Goal: Task Accomplishment & Management: Complete application form

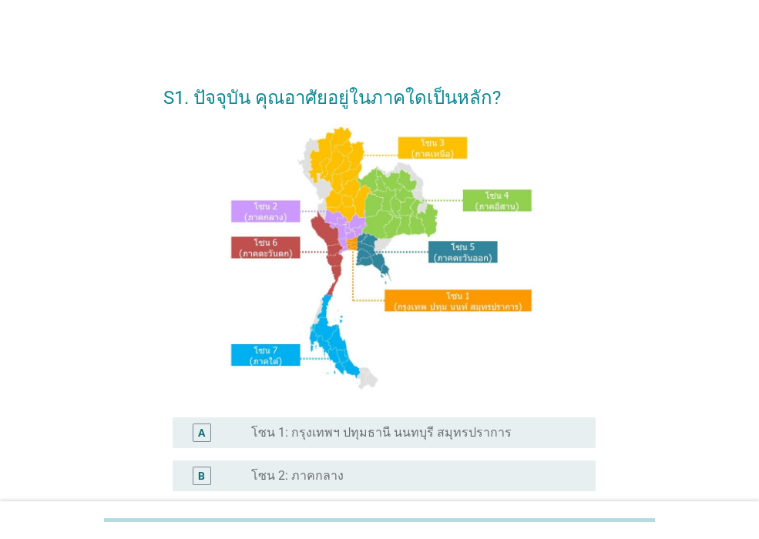
scroll to position [231, 0]
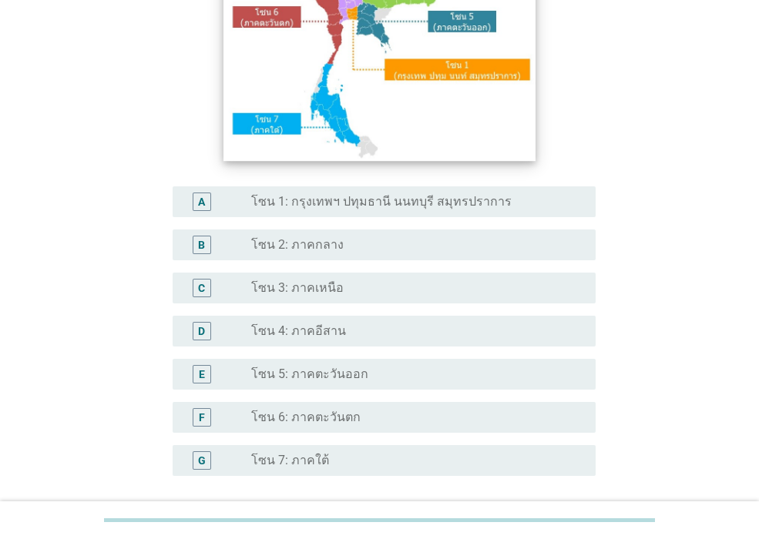
click at [354, 14] on img at bounding box center [379, 27] width 312 height 267
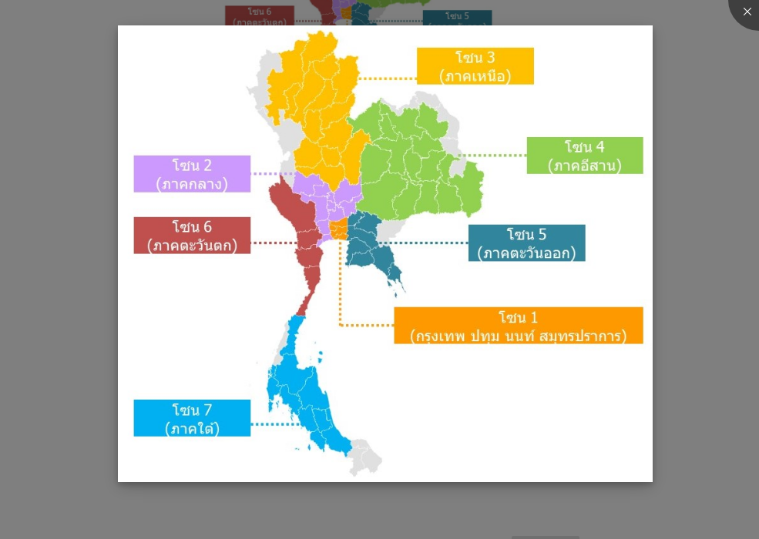
click at [334, 227] on img at bounding box center [385, 253] width 535 height 457
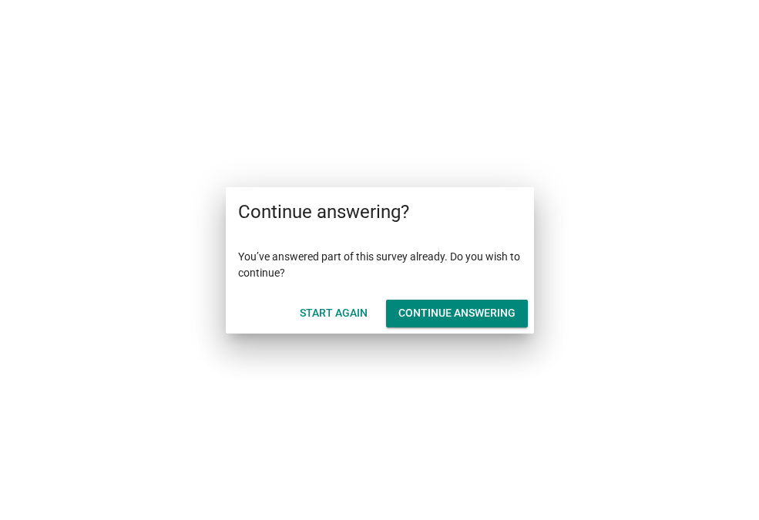
click at [479, 307] on div "Continue answering" at bounding box center [456, 313] width 117 height 16
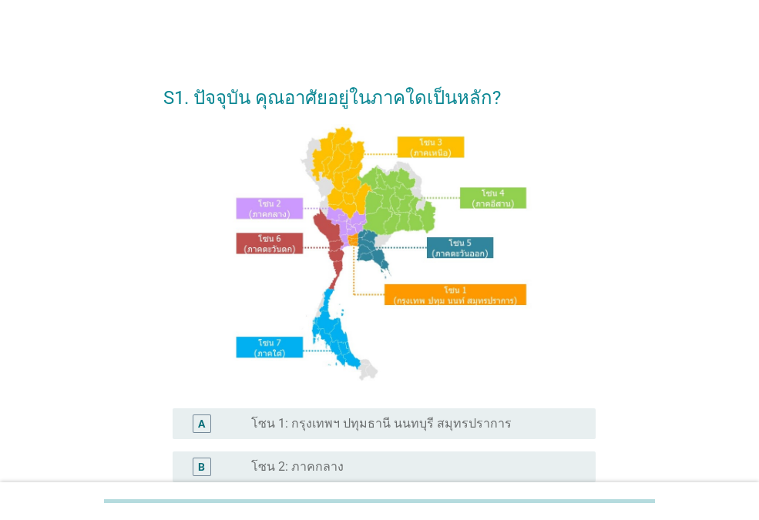
scroll to position [154, 0]
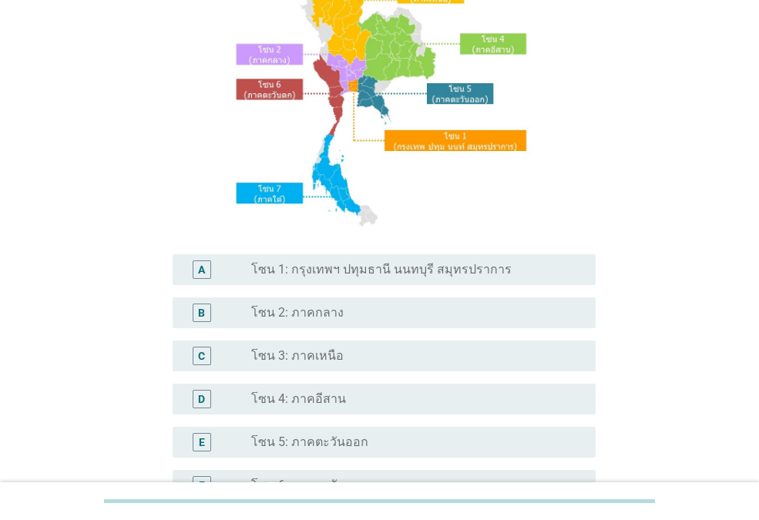
click at [397, 260] on div "A radio_button_unchecked โซน 1: กรุงเทพฯ ปทุมธานี นนทบุรี สมุทรปราการ" at bounding box center [384, 269] width 423 height 31
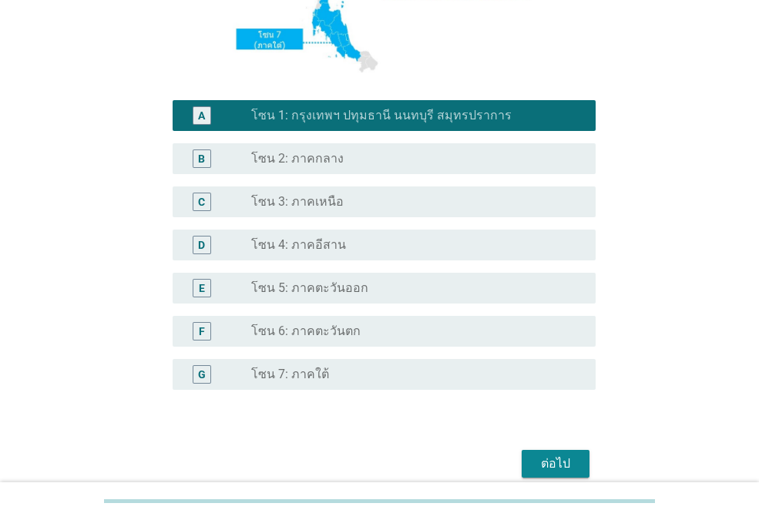
scroll to position [377, 0]
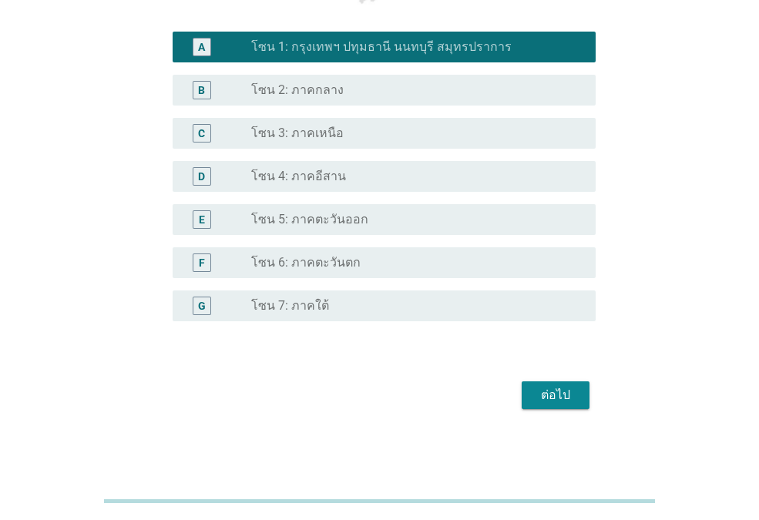
click at [579, 395] on button "ต่อไป" at bounding box center [556, 395] width 68 height 28
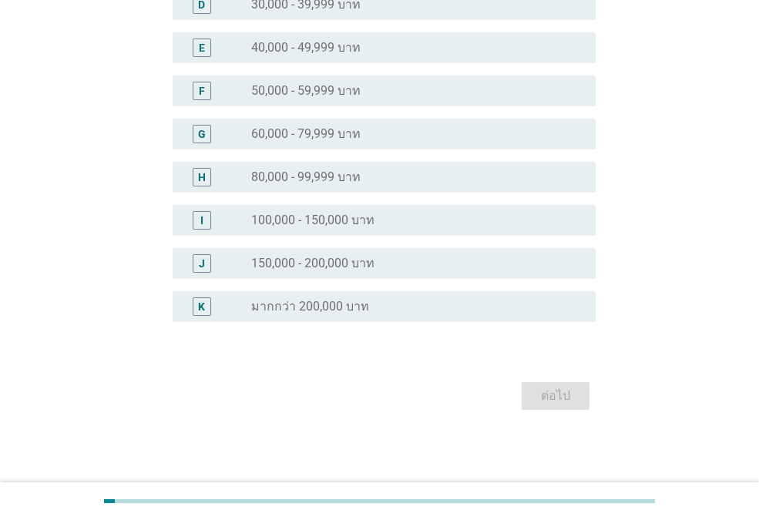
scroll to position [0, 0]
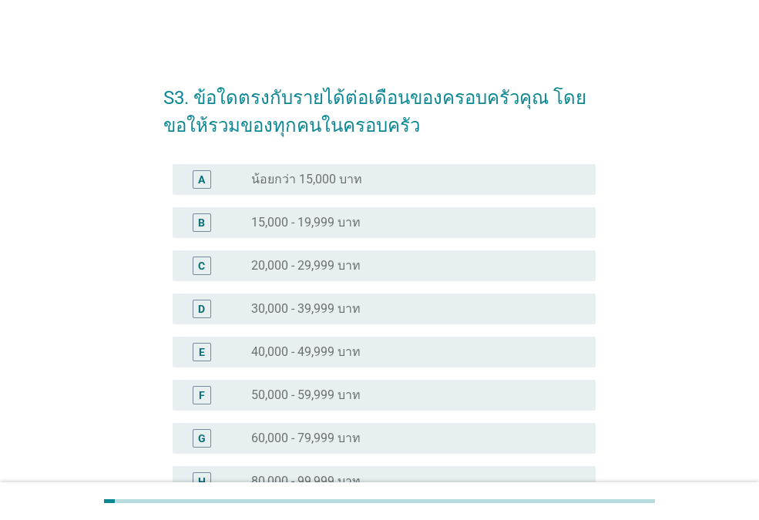
click at [399, 348] on div "radio_button_unchecked 40,000 - 49,999 บาท" at bounding box center [411, 351] width 320 height 15
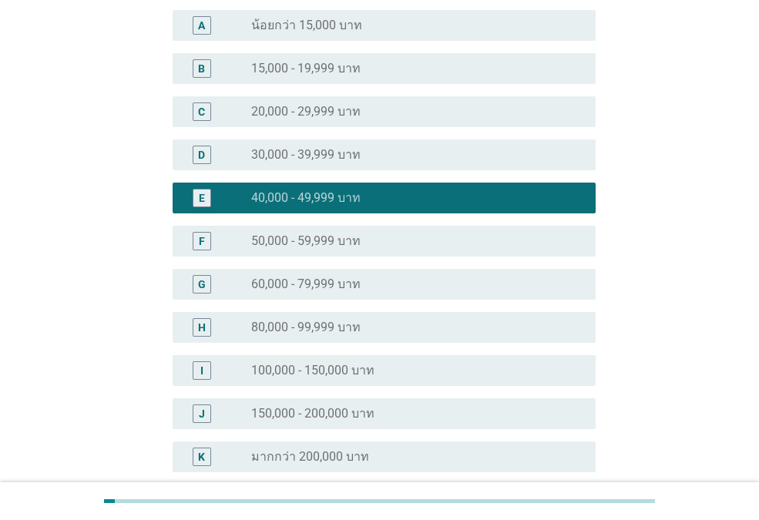
scroll to position [304, 0]
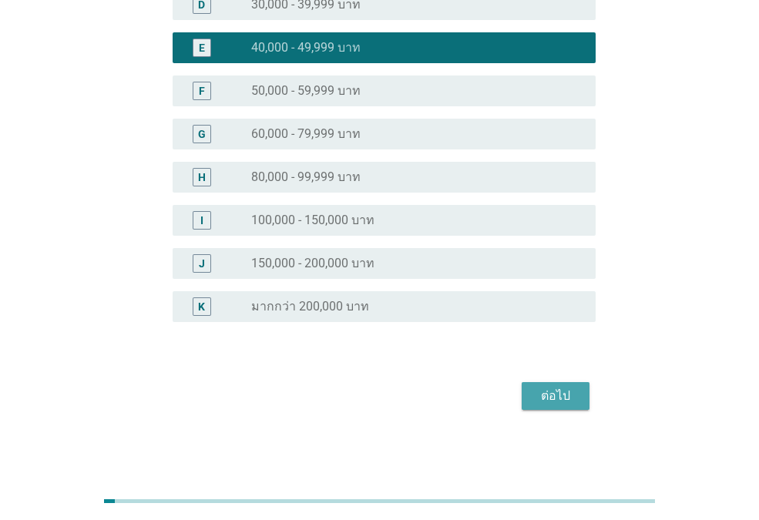
click at [551, 398] on div "ต่อไป" at bounding box center [555, 396] width 43 height 18
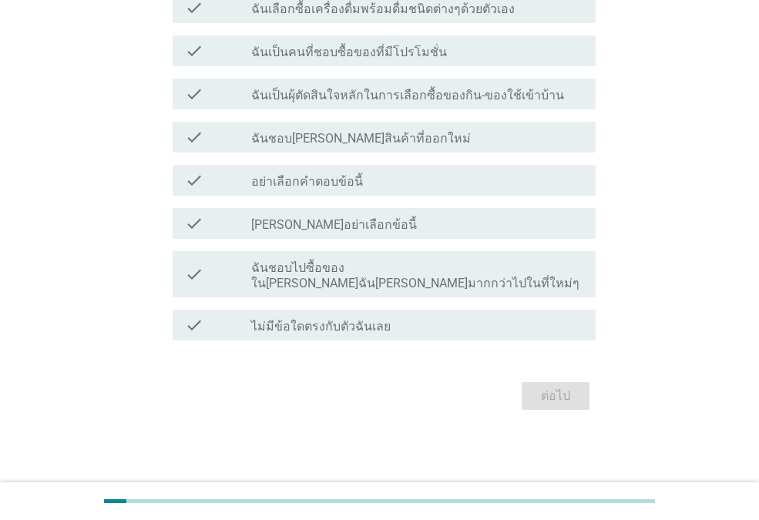
scroll to position [0, 0]
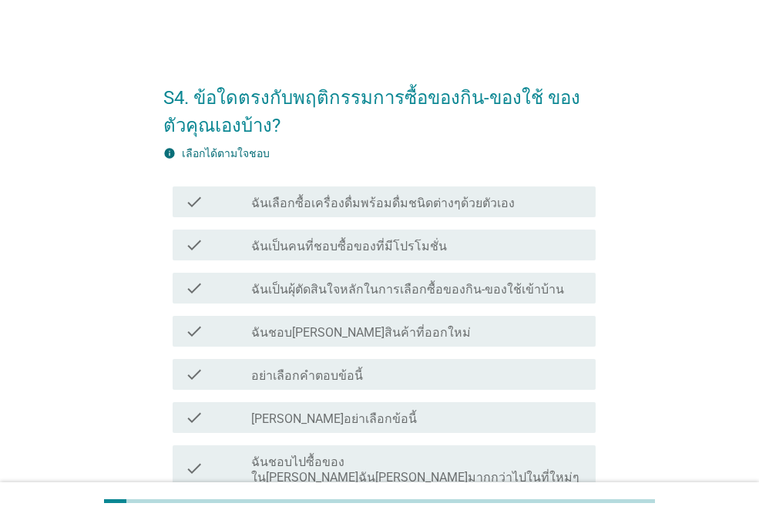
click at [477, 206] on label "ฉันเลือกซื้อเครื่องดื่มพร้อมดื่มชนิดต่างๆด้วยตัวเอง" at bounding box center [383, 203] width 264 height 15
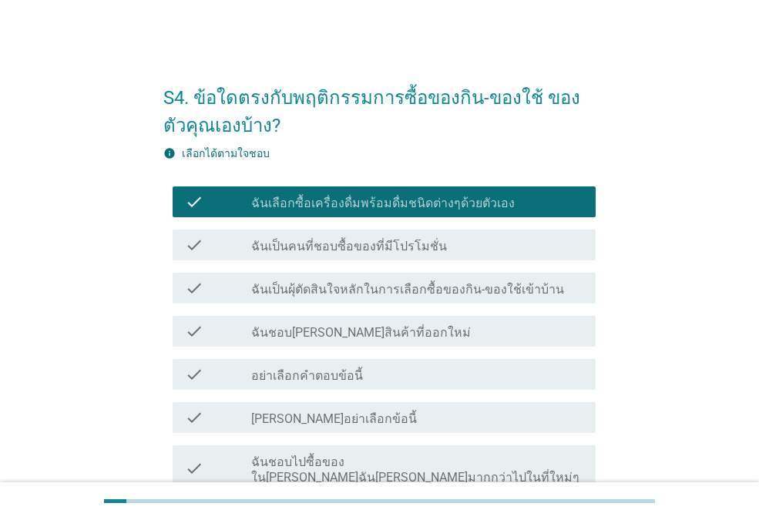
click at [431, 256] on div "check check_box_outline_blank ฉันเป็นคนที่ชอบซื้อของที่มีโปรโมชั่น" at bounding box center [384, 245] width 423 height 31
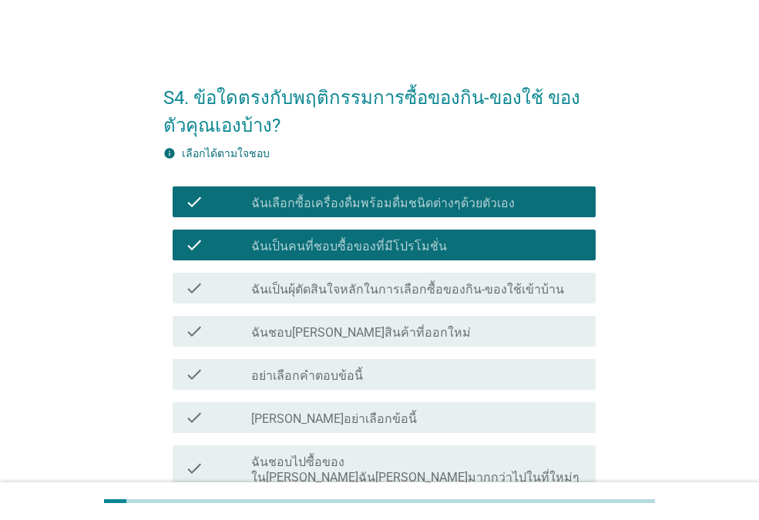
click at [403, 333] on div "check_box_outline_blank ฉันชอบ[PERSON_NAME]สินค้าที่ออกใหม่" at bounding box center [417, 331] width 332 height 18
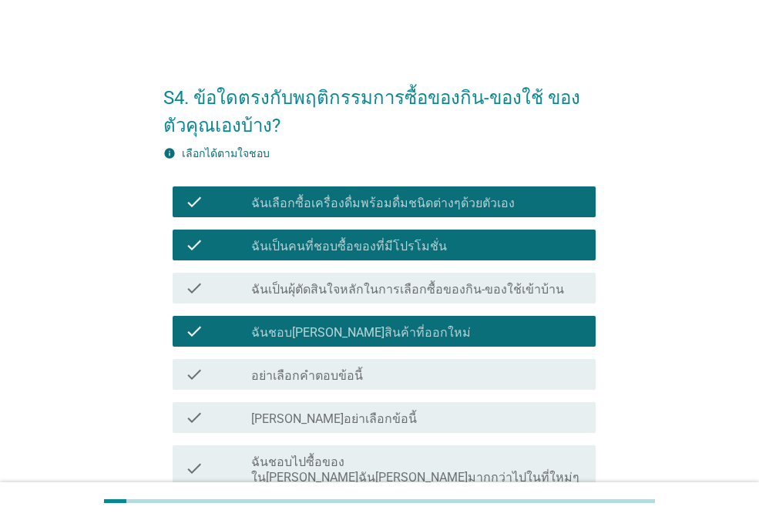
scroll to position [179, 0]
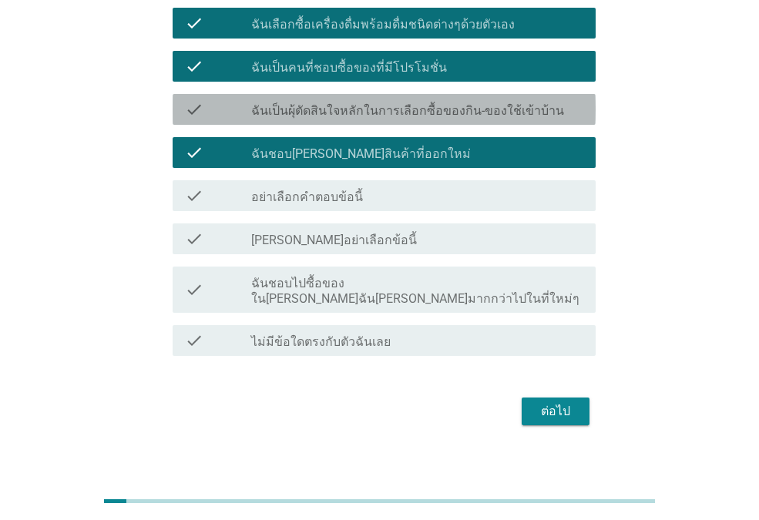
click at [485, 119] on div "check check_box_outline_blank ฉันเป็นผุ้ตัดสินใจหลักในการเลือกซื้อของกิน-ของใช้…" at bounding box center [384, 109] width 423 height 31
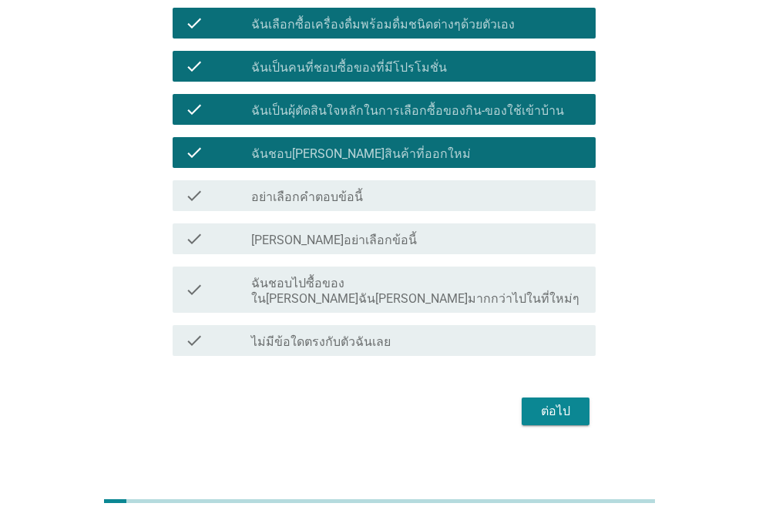
click at [565, 402] on div "ต่อไป" at bounding box center [555, 411] width 43 height 18
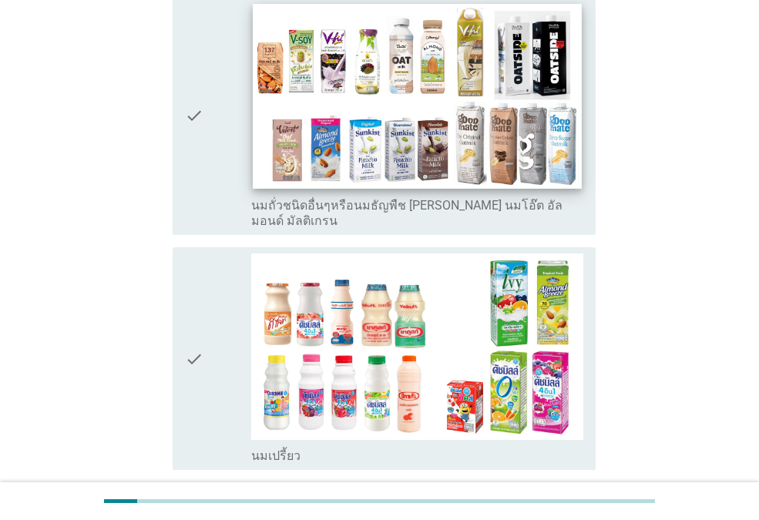
scroll to position [925, 0]
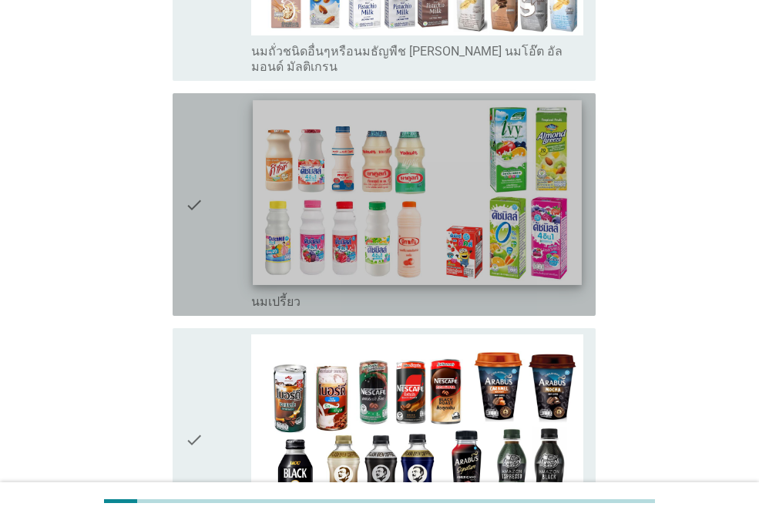
click at [465, 217] on img at bounding box center [417, 192] width 328 height 185
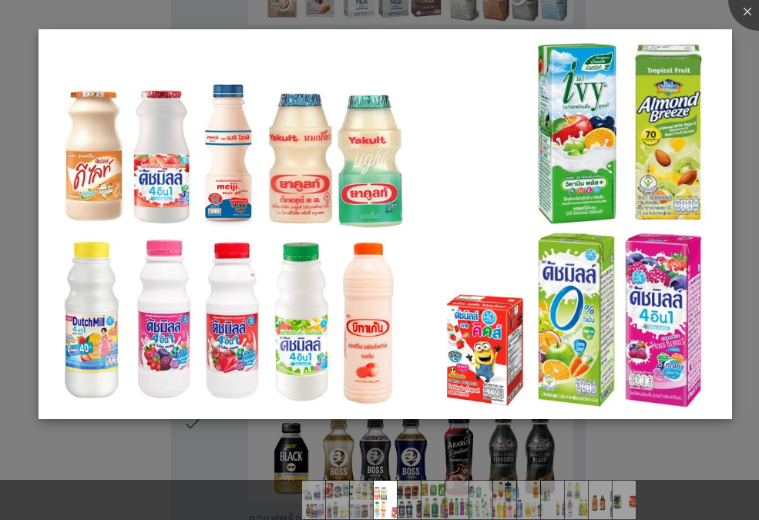
scroll to position [1002, 0]
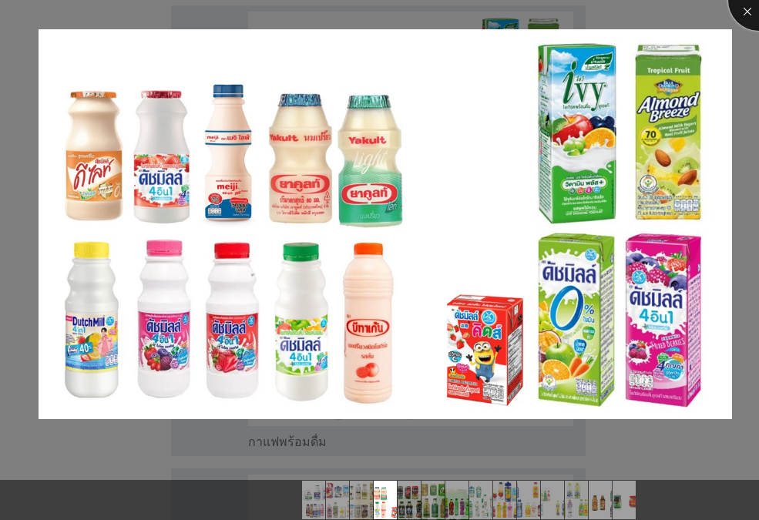
click at [750, 15] on div at bounding box center [759, 0] width 62 height 62
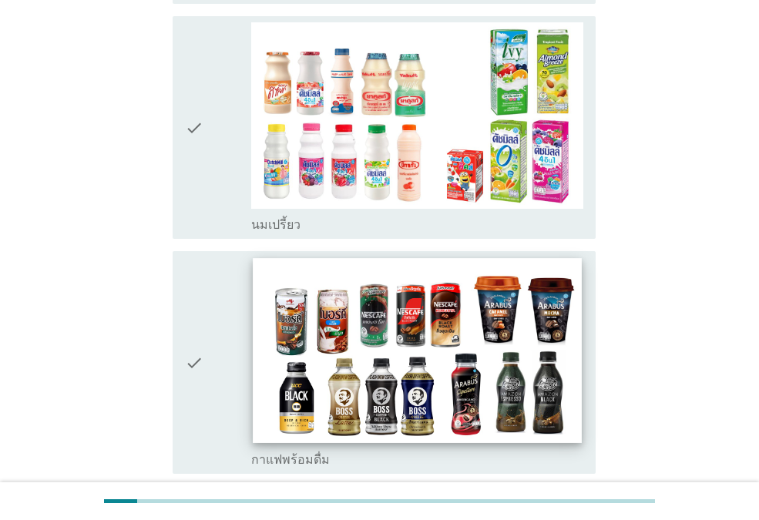
click at [367, 264] on img at bounding box center [417, 350] width 328 height 185
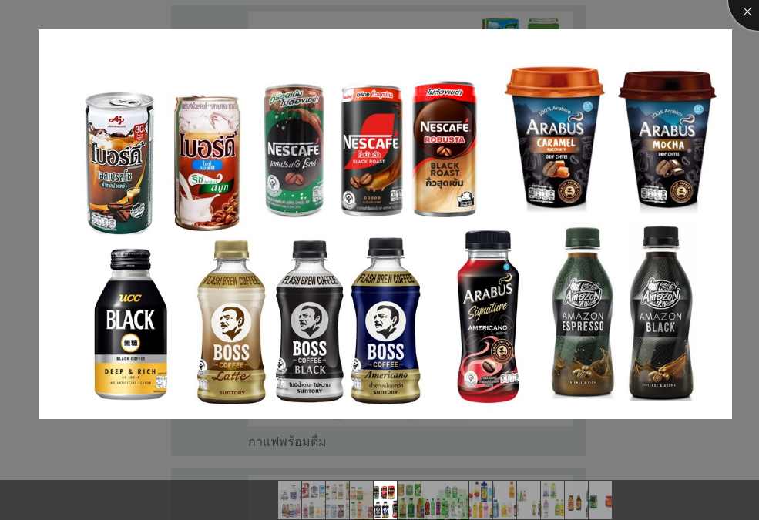
click at [740, 17] on div at bounding box center [759, 0] width 62 height 62
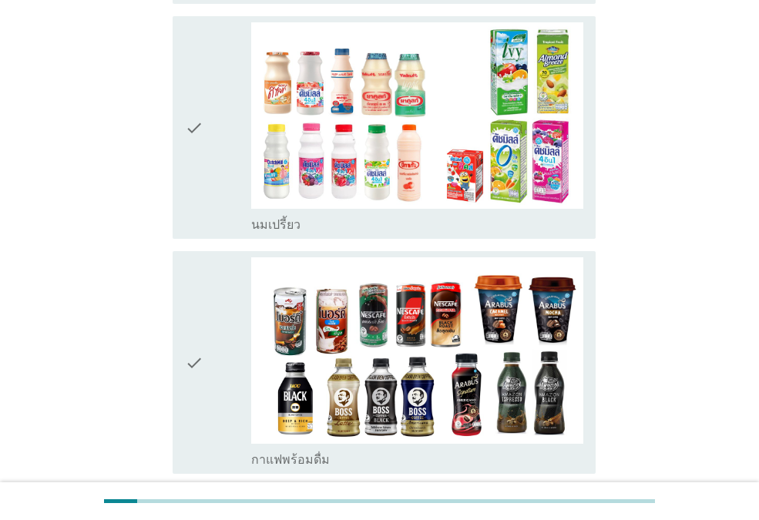
click at [207, 318] on div "check" at bounding box center [218, 362] width 66 height 210
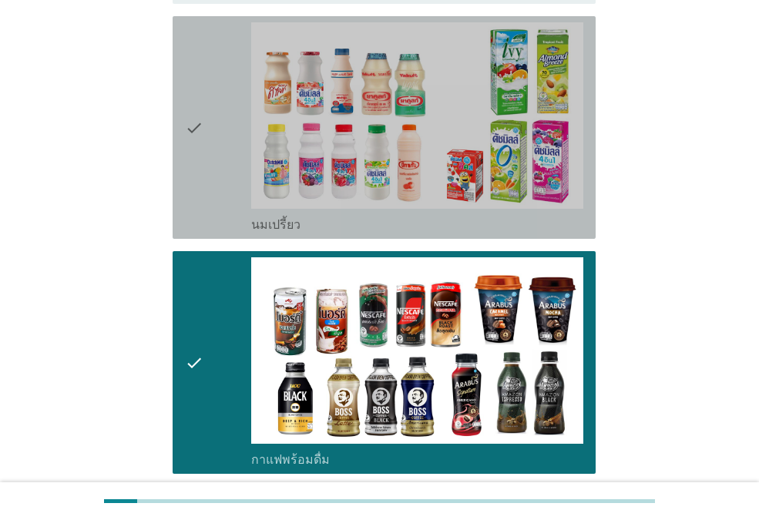
click at [221, 116] on div "check" at bounding box center [218, 127] width 66 height 210
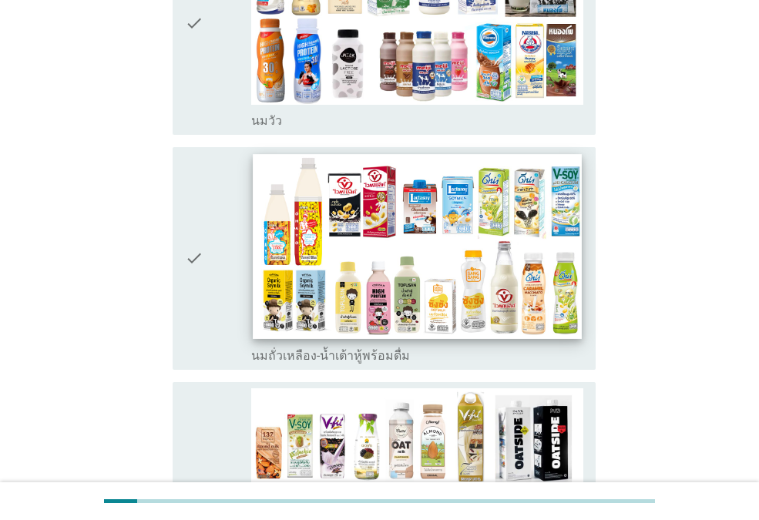
scroll to position [154, 0]
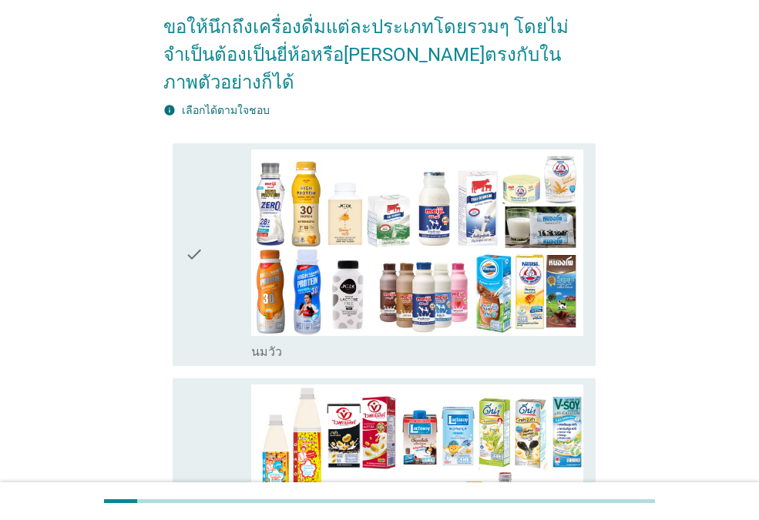
click at [189, 223] on icon "check" at bounding box center [194, 254] width 18 height 210
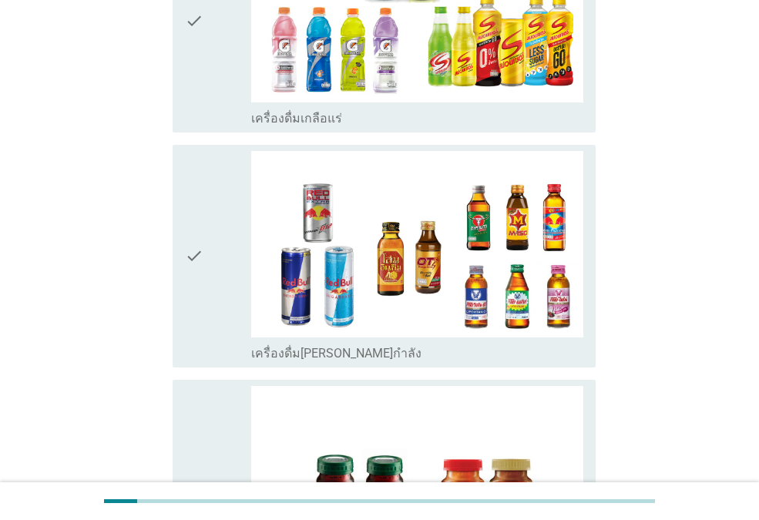
scroll to position [3252, 0]
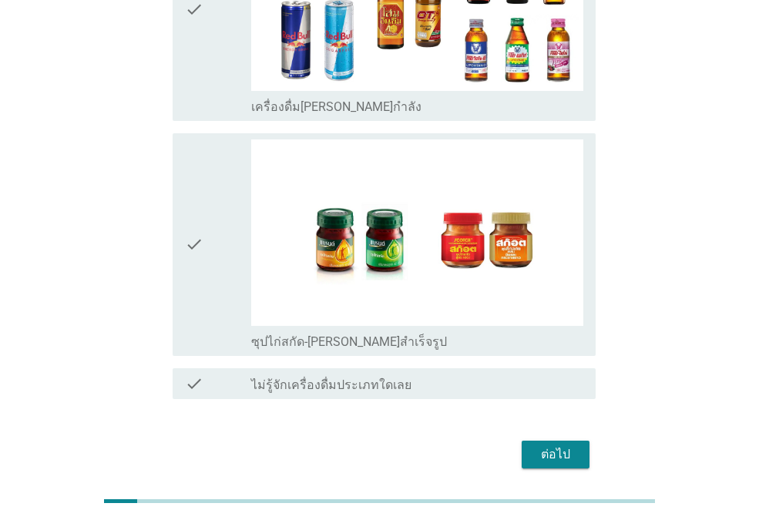
click at [558, 445] on div "ต่อไป" at bounding box center [555, 454] width 43 height 18
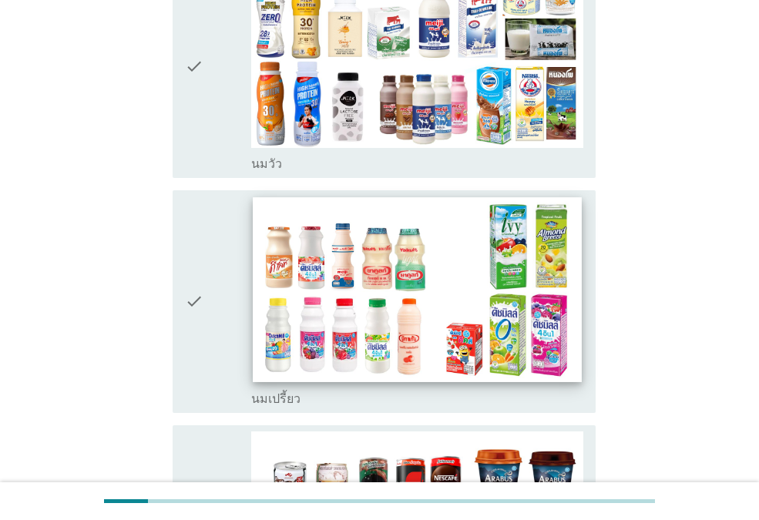
scroll to position [0, 0]
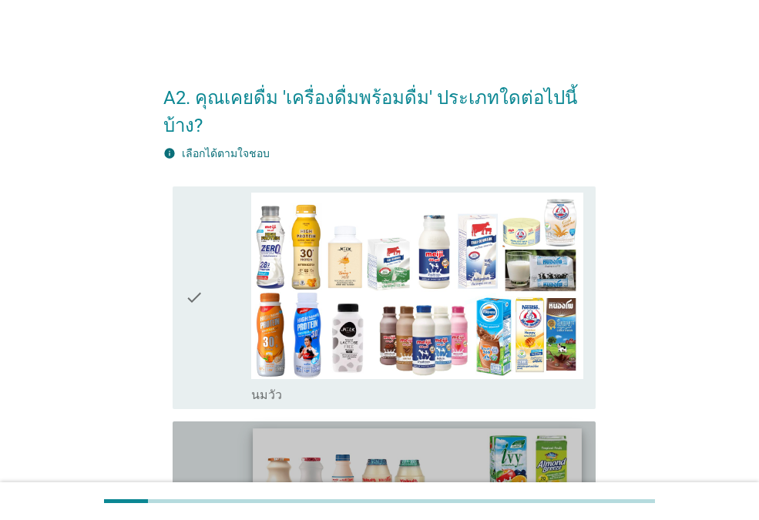
click at [388, 428] on img at bounding box center [417, 520] width 328 height 185
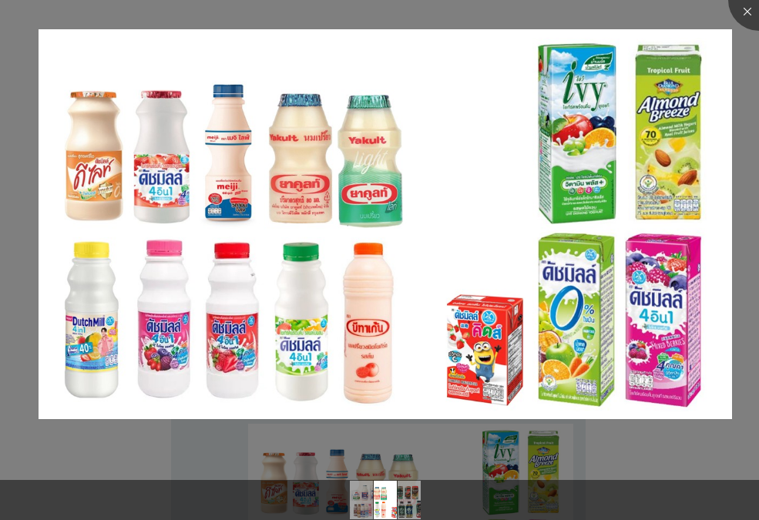
scroll to position [231, 0]
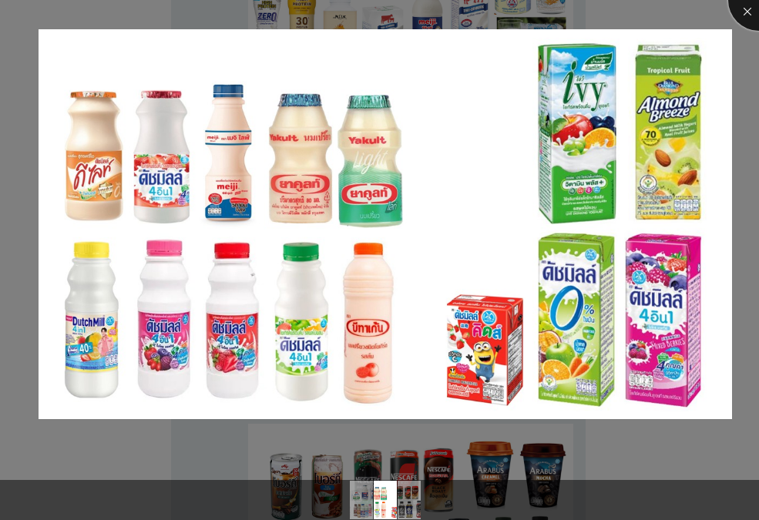
click at [744, 18] on div at bounding box center [759, 0] width 62 height 62
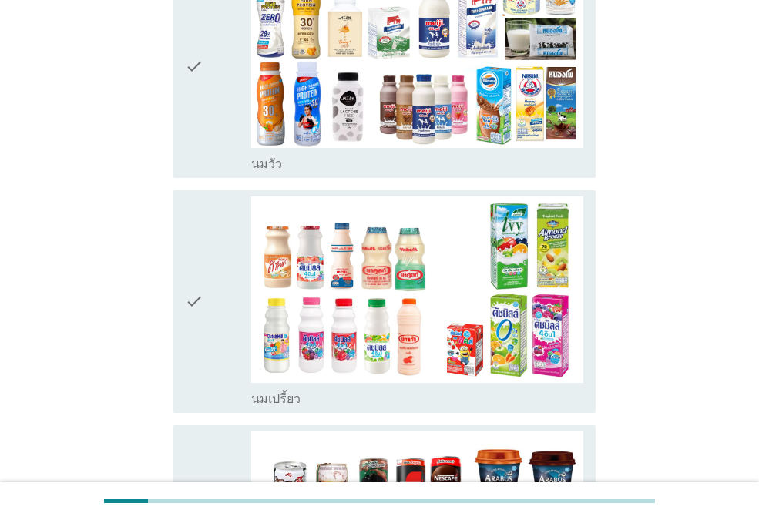
click at [193, 274] on icon "check" at bounding box center [194, 301] width 18 height 210
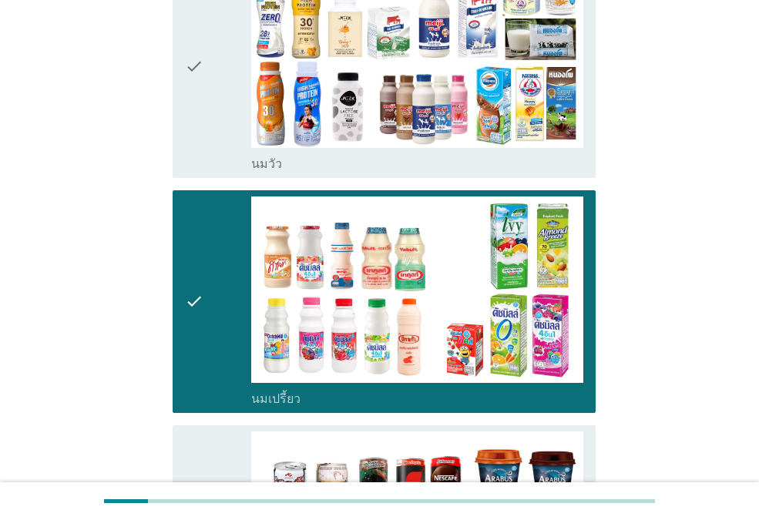
scroll to position [462, 0]
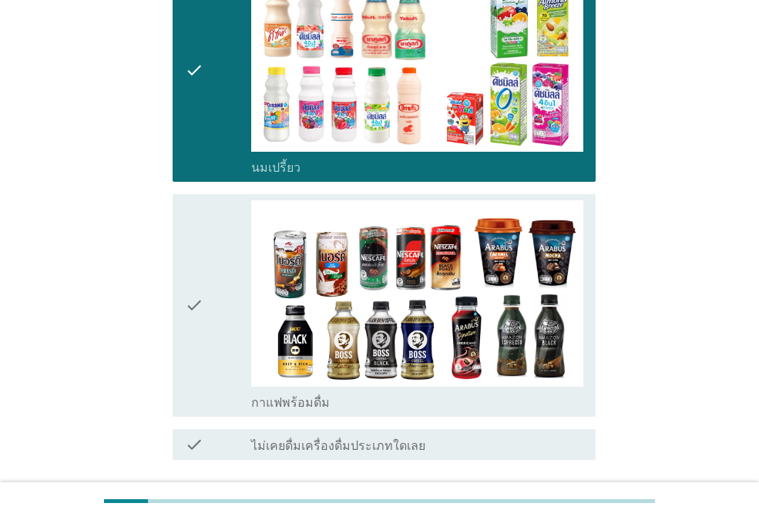
click at [220, 315] on div "check" at bounding box center [218, 305] width 66 height 210
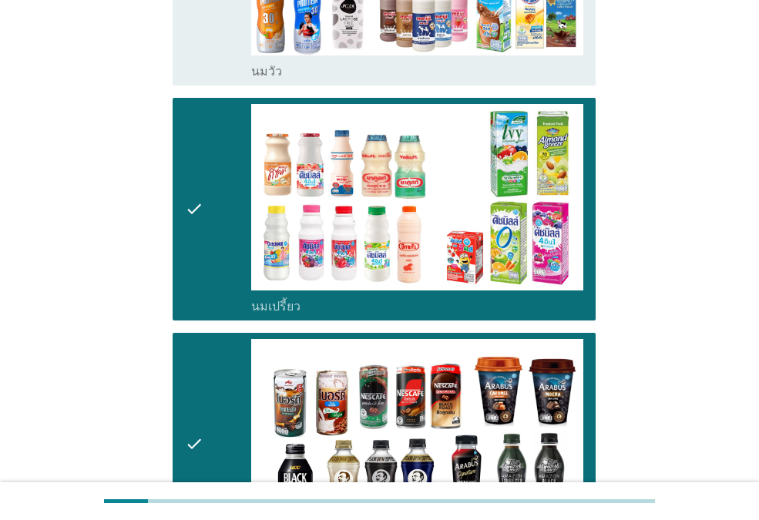
scroll to position [92, 0]
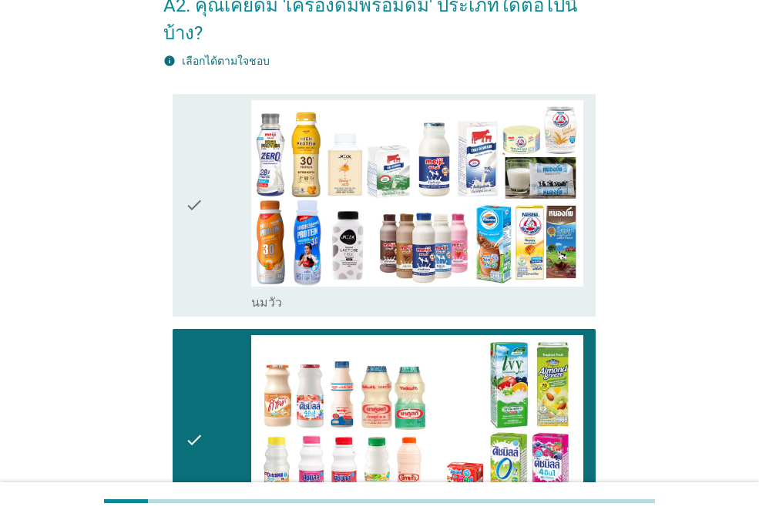
click at [210, 188] on div "check" at bounding box center [218, 205] width 66 height 210
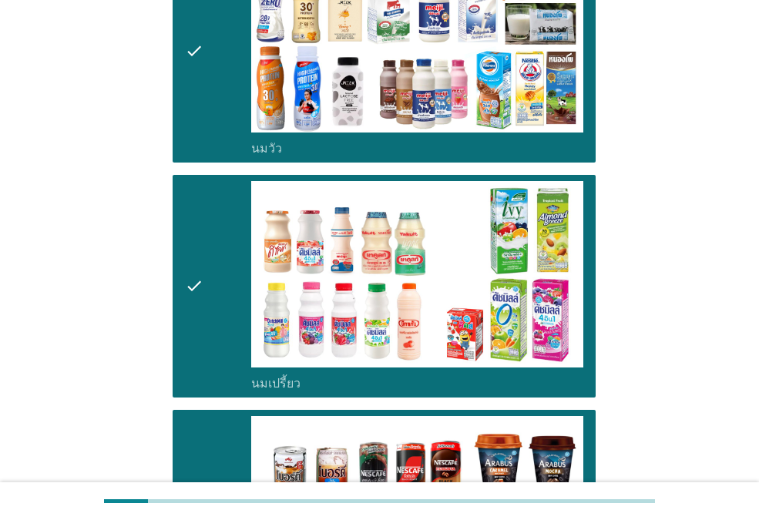
scroll to position [478, 0]
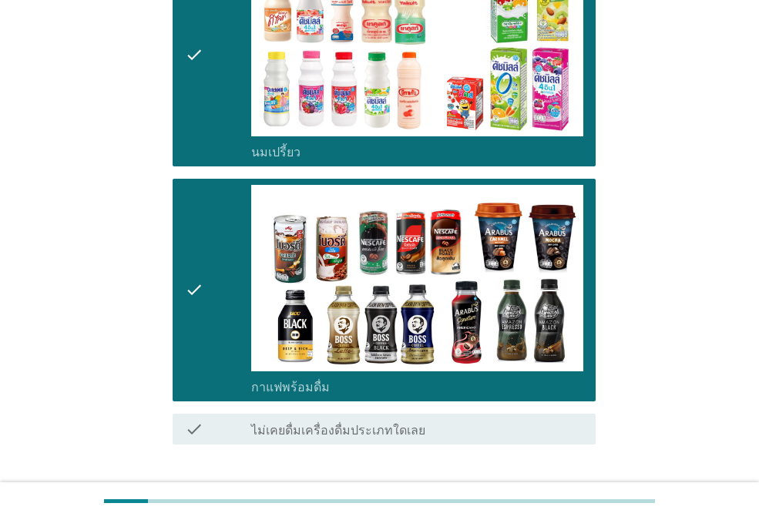
click at [578, 486] on button "ต่อไป" at bounding box center [556, 500] width 68 height 28
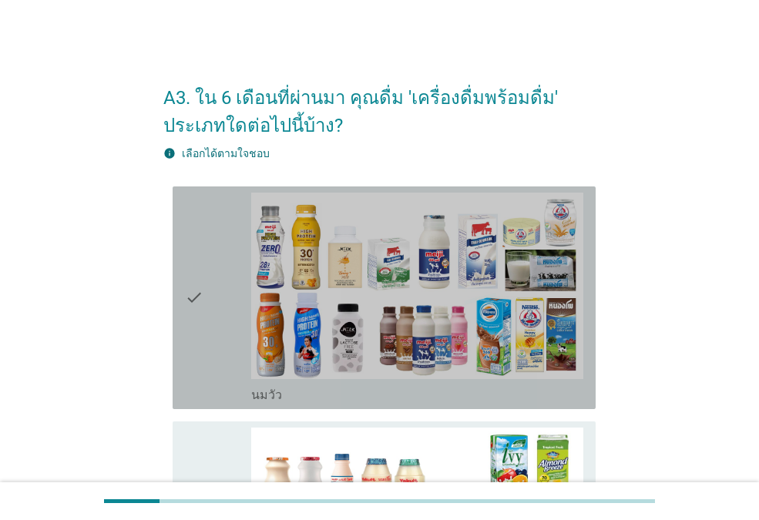
click at [204, 331] on div "check" at bounding box center [218, 298] width 66 height 210
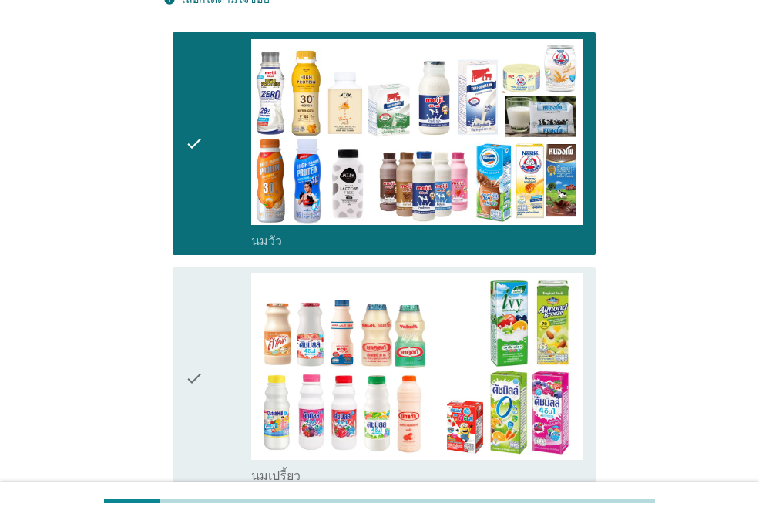
click at [215, 360] on div "check" at bounding box center [218, 379] width 66 height 210
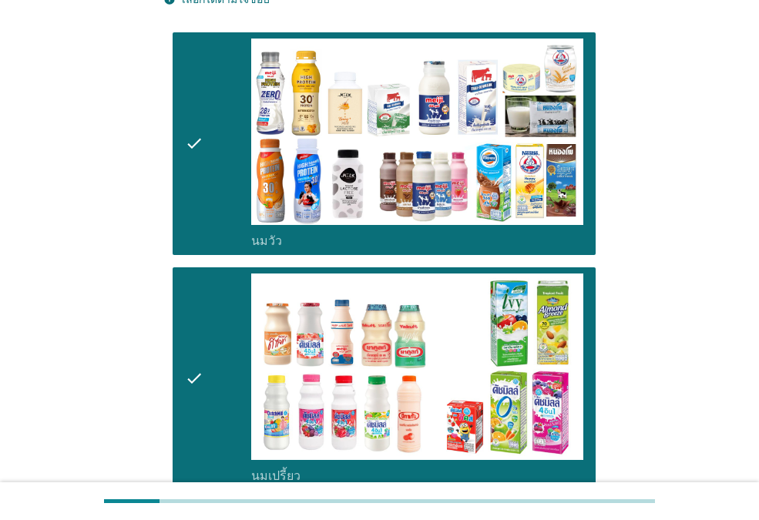
scroll to position [462, 0]
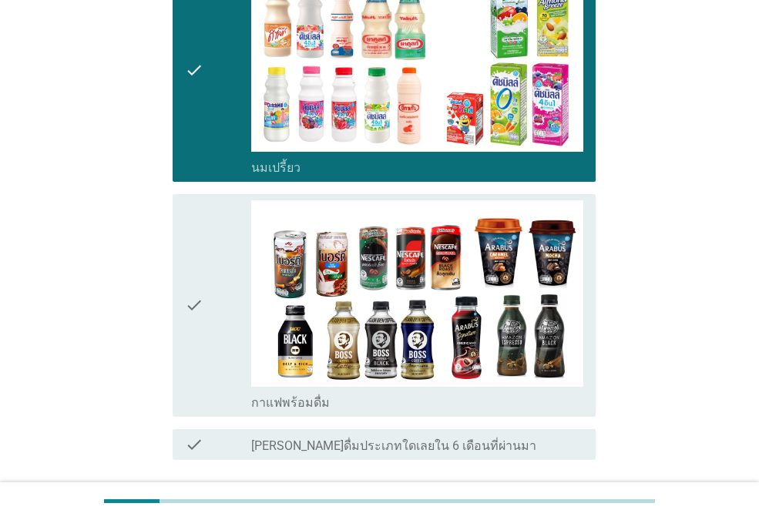
click at [216, 360] on div "check" at bounding box center [218, 305] width 66 height 210
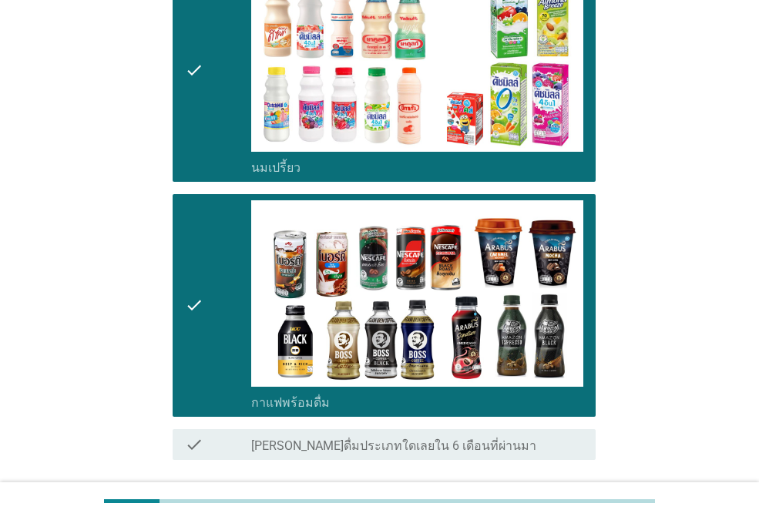
scroll to position [583, 0]
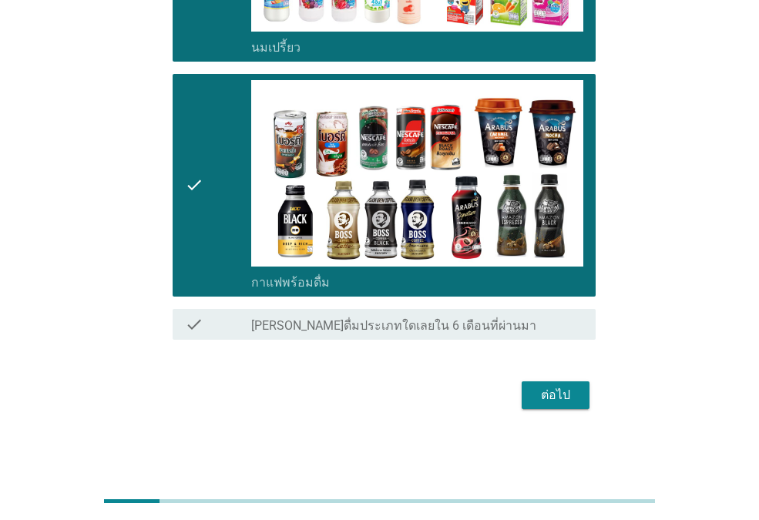
click at [542, 394] on div "ต่อไป" at bounding box center [555, 395] width 43 height 18
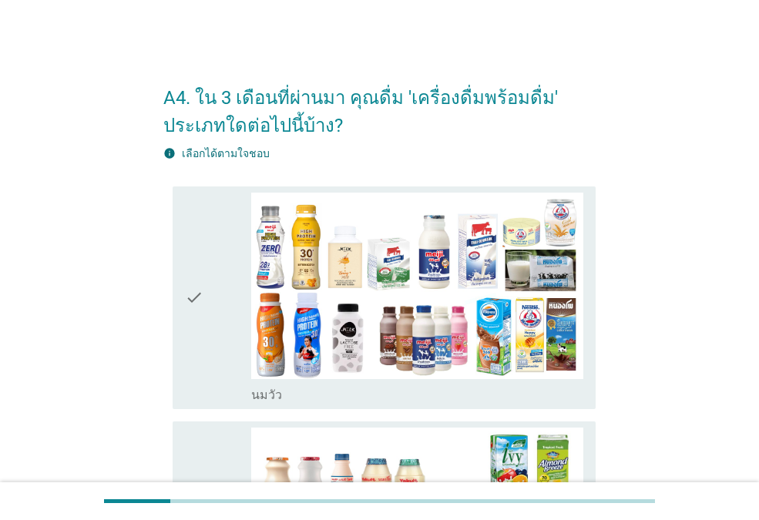
click at [196, 332] on icon "check" at bounding box center [194, 298] width 18 height 210
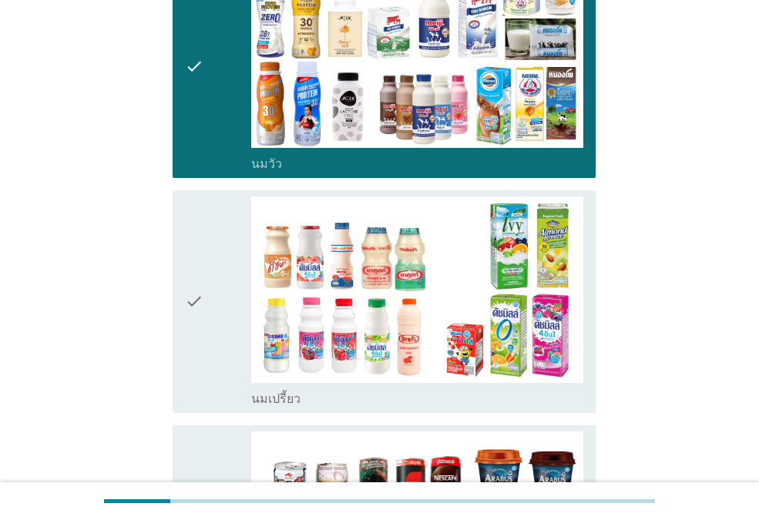
click at [204, 336] on div "check" at bounding box center [218, 301] width 66 height 210
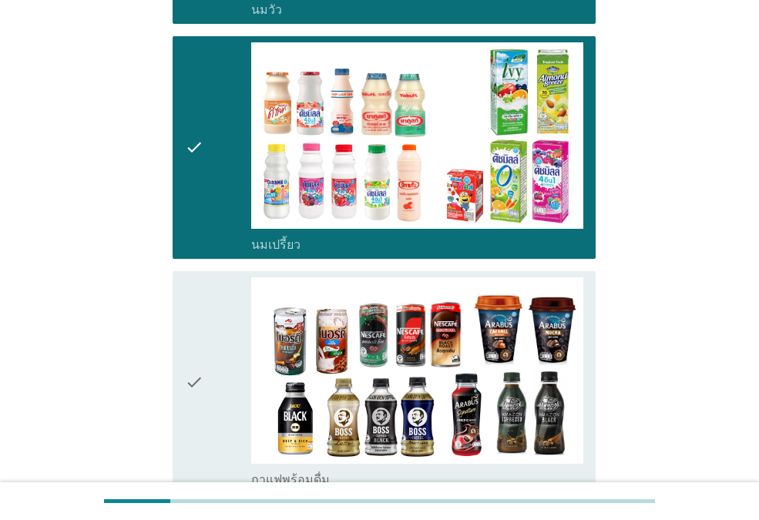
click at [204, 362] on div "check" at bounding box center [218, 382] width 66 height 210
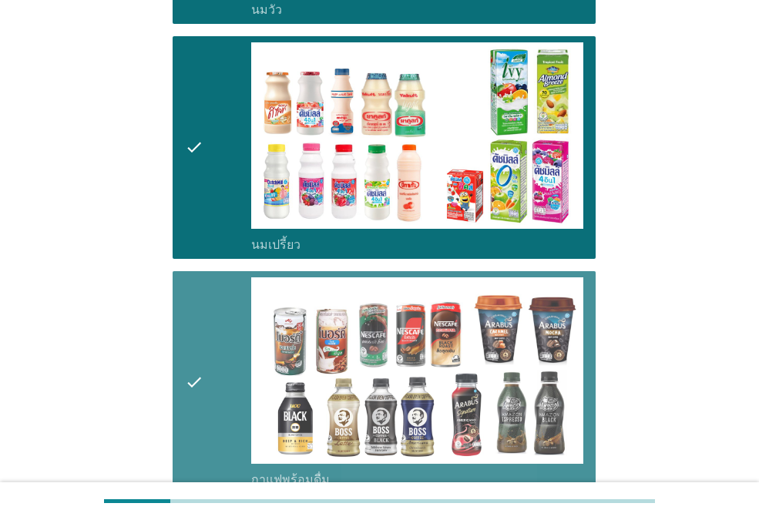
scroll to position [583, 0]
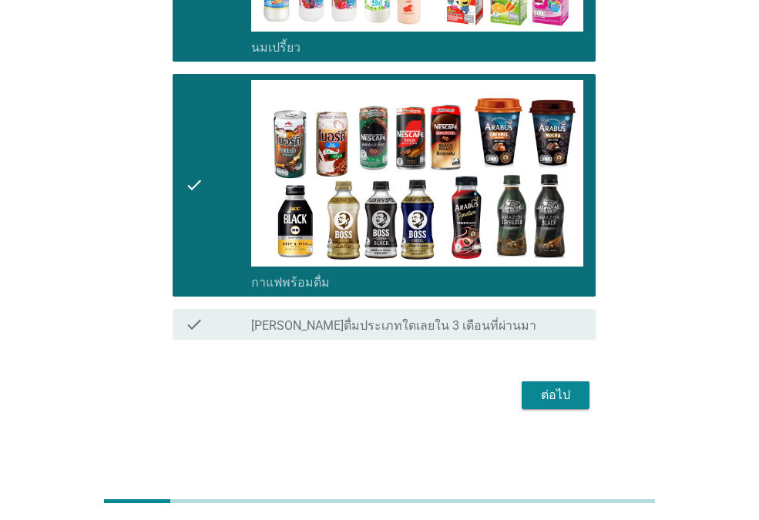
click at [545, 395] on div "ต่อไป" at bounding box center [555, 395] width 43 height 18
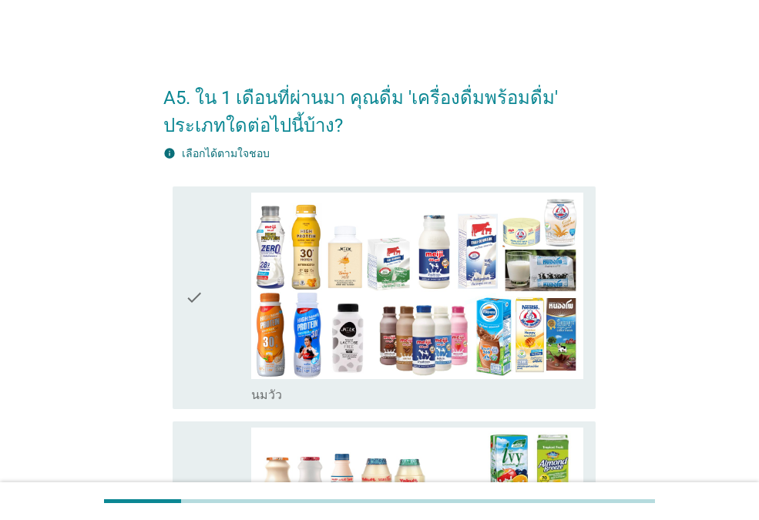
scroll to position [154, 0]
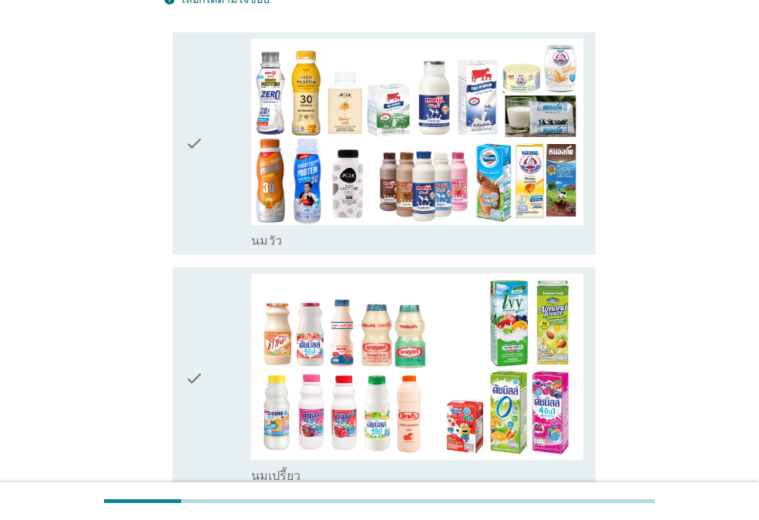
click at [200, 347] on icon "check" at bounding box center [194, 379] width 18 height 210
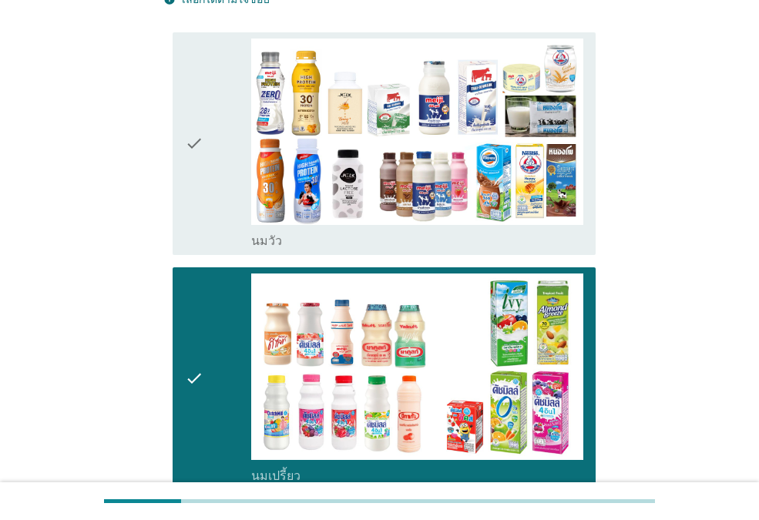
click at [210, 204] on div "check" at bounding box center [218, 144] width 66 height 210
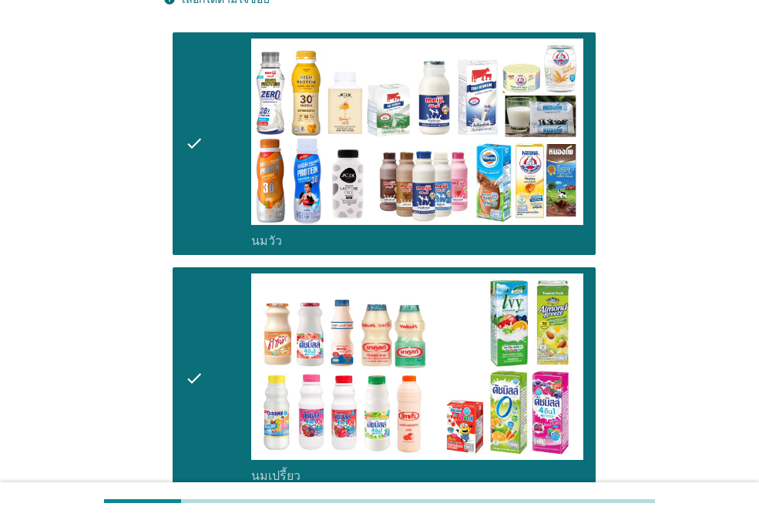
scroll to position [385, 0]
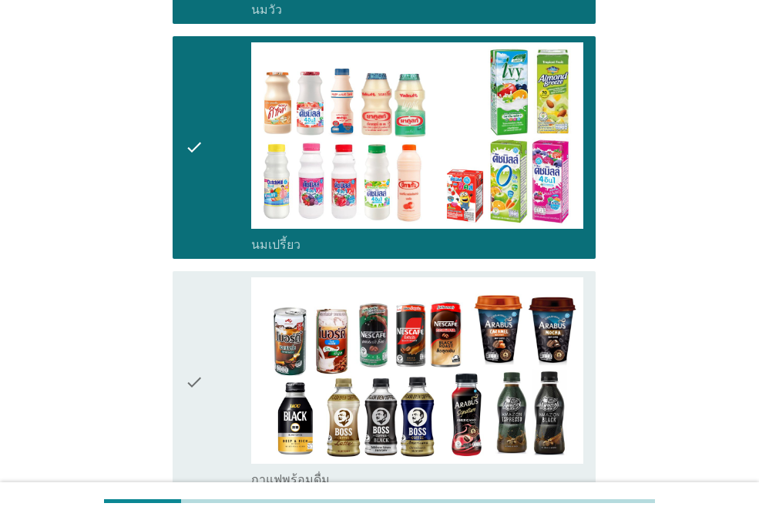
click at [205, 401] on div "check" at bounding box center [218, 382] width 66 height 210
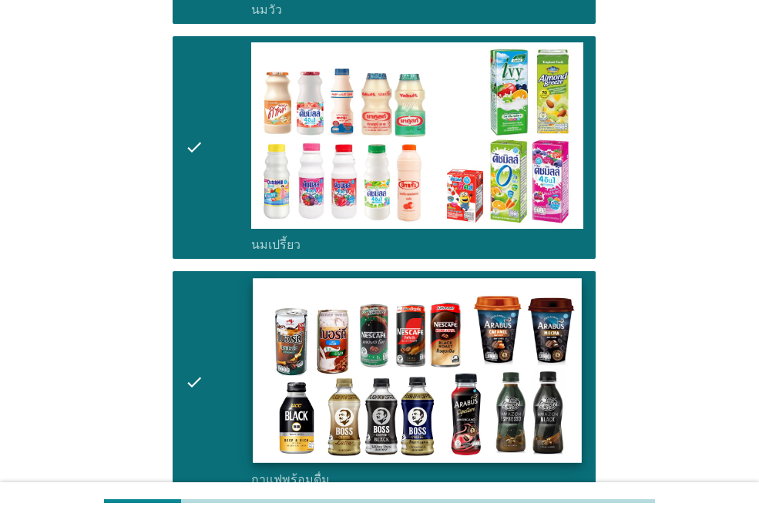
scroll to position [539, 0]
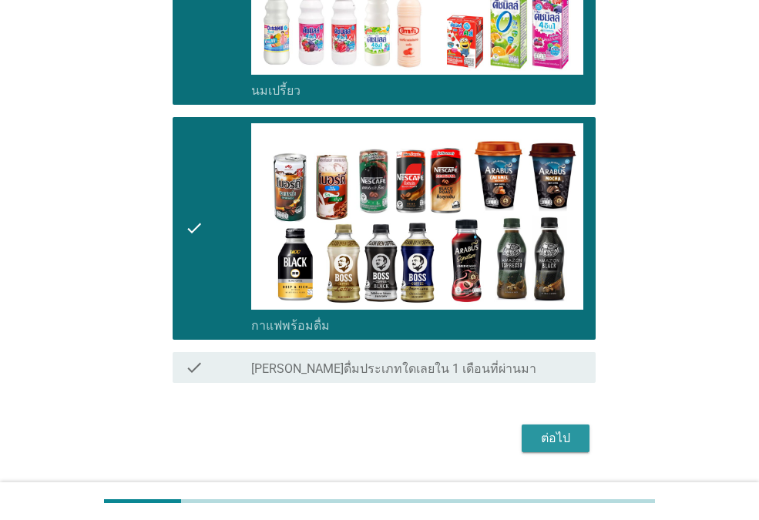
click at [544, 436] on div "ต่อไป" at bounding box center [555, 438] width 43 height 18
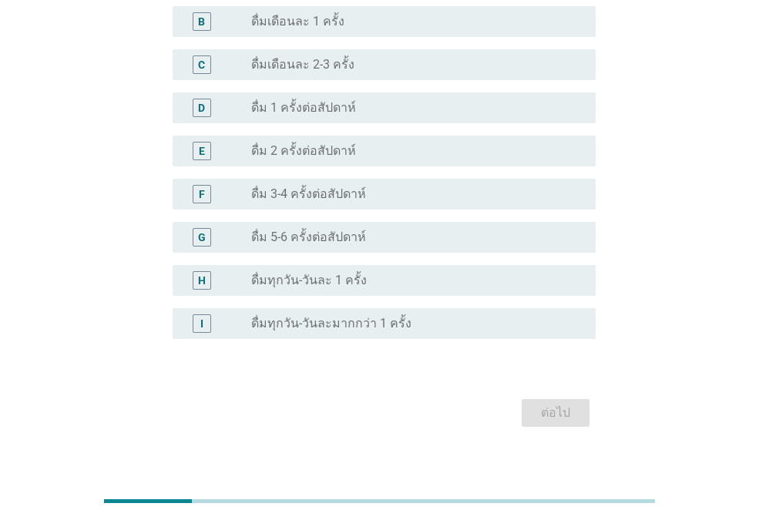
scroll to position [385, 0]
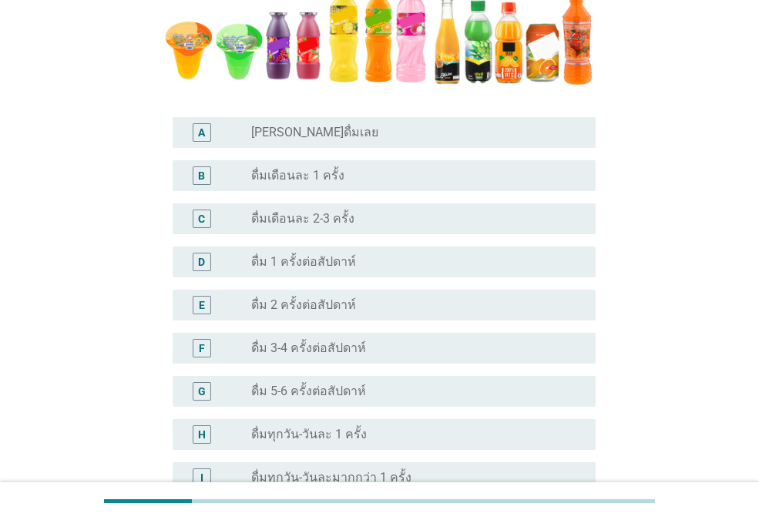
click at [305, 132] on label "[PERSON_NAME]ดื่มเลย" at bounding box center [314, 132] width 127 height 15
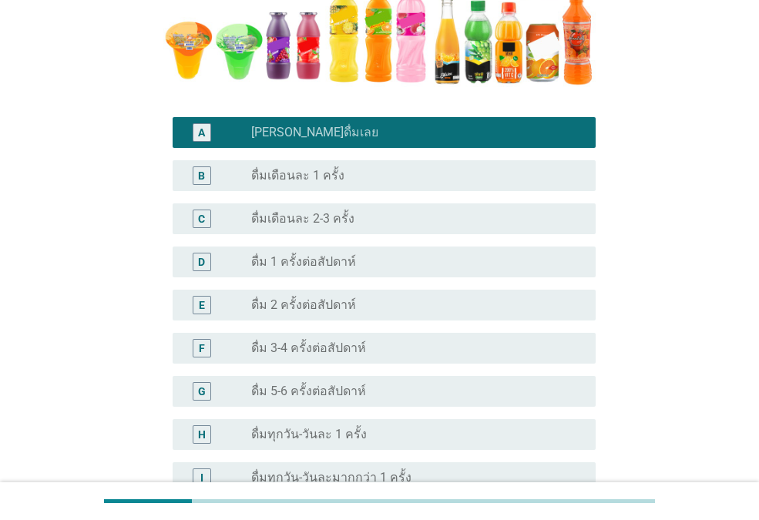
scroll to position [556, 0]
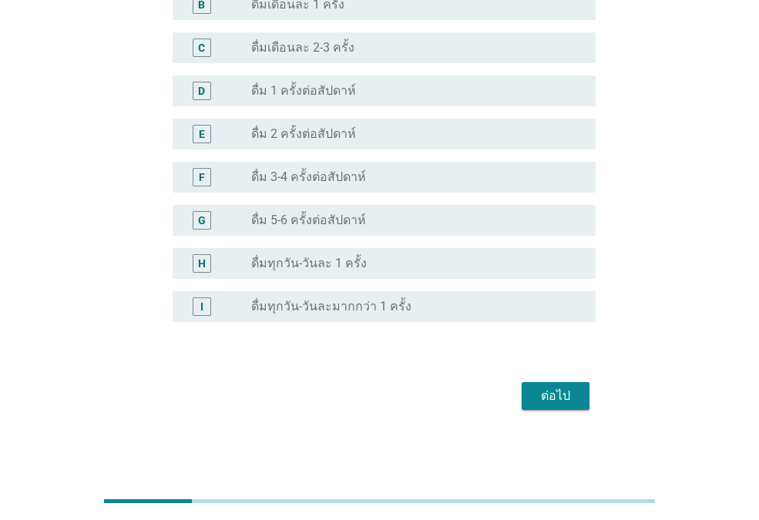
click at [569, 391] on div "ต่อไป" at bounding box center [555, 396] width 43 height 18
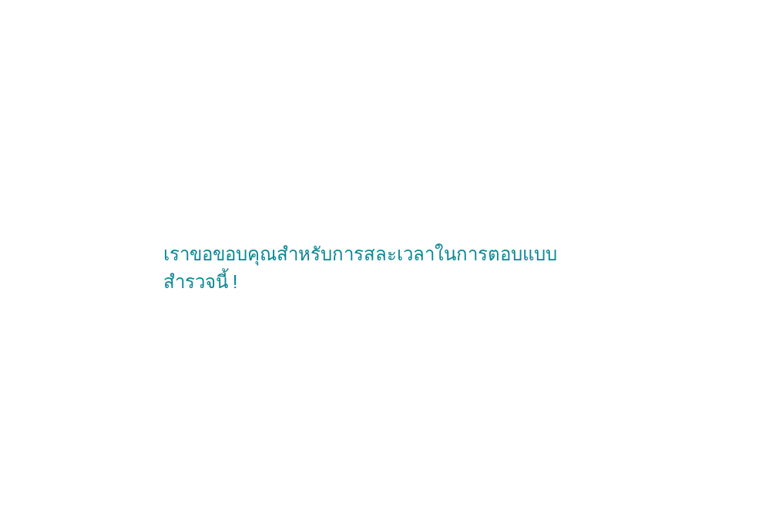
scroll to position [0, 0]
